Goal: Information Seeking & Learning: Learn about a topic

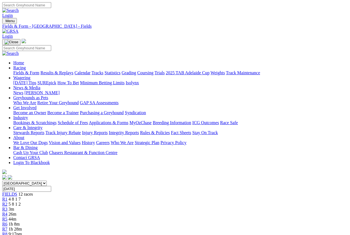
click at [66, 70] on link "Results & Replays" at bounding box center [56, 72] width 33 height 5
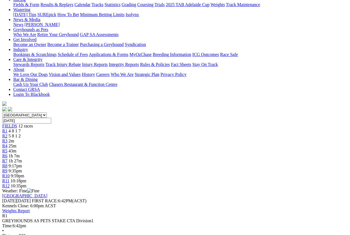
scroll to position [55, 0]
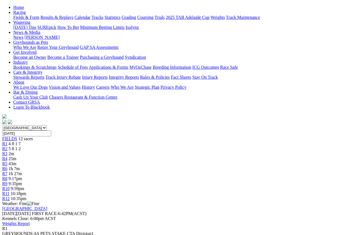
click at [82, 146] on div "R2 5 8 1 2" at bounding box center [175, 148] width 346 height 5
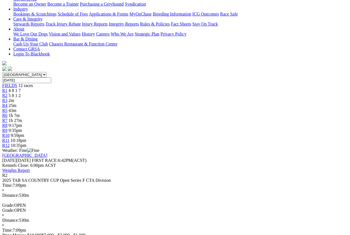
scroll to position [111, 0]
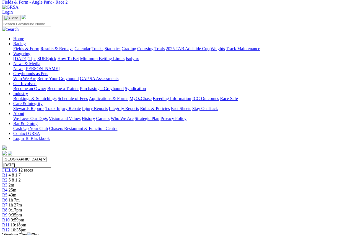
scroll to position [0, 0]
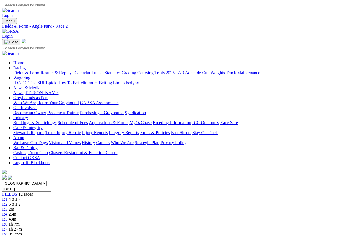
click at [20, 70] on link "Fields & Form" at bounding box center [26, 72] width 26 height 5
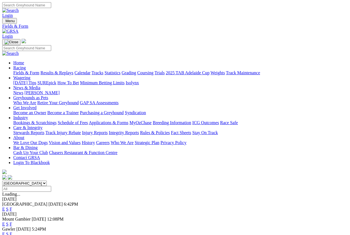
click at [12, 207] on link "F" at bounding box center [11, 209] width 2 height 5
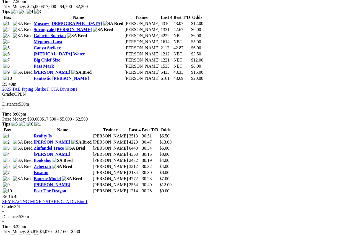
scroll to position [582, 0]
